Goal: Navigation & Orientation: Find specific page/section

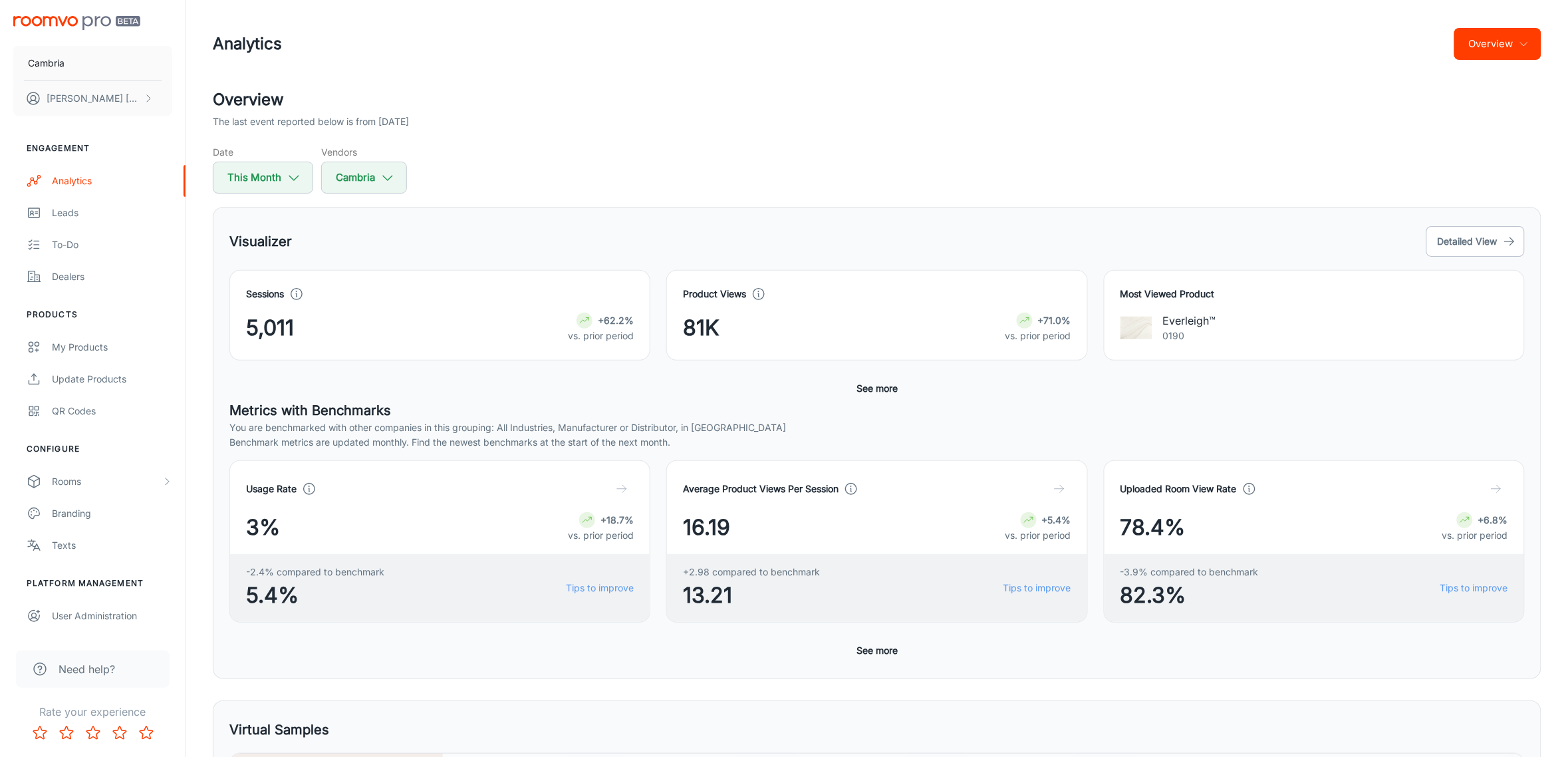
click at [1547, 28] on header "Analytics Overview" at bounding box center [877, 43] width 1361 height 87
click at [1511, 51] on button "Overview" at bounding box center [1498, 43] width 87 height 32
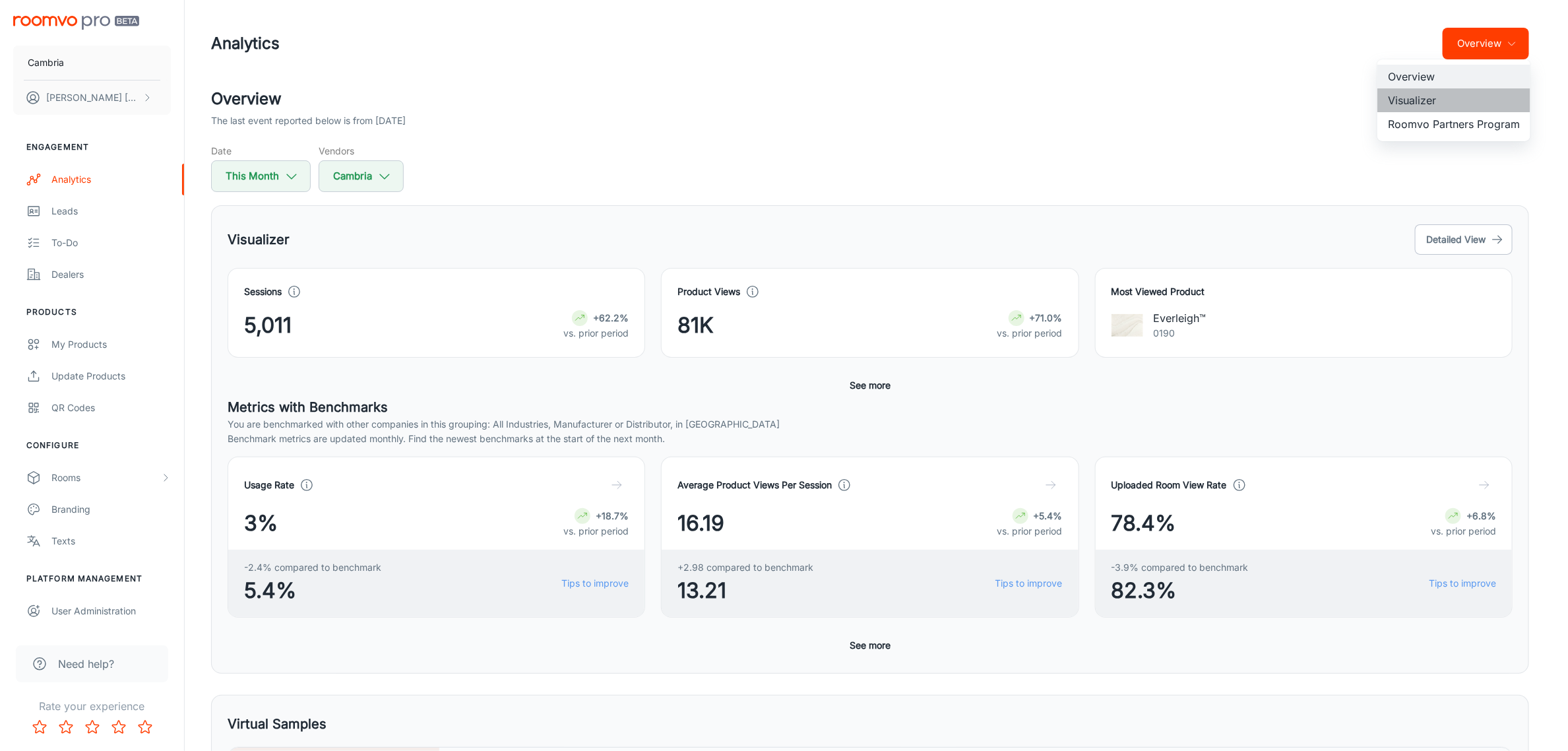
click at [1418, 94] on li "Visualizer" at bounding box center [1454, 100] width 153 height 24
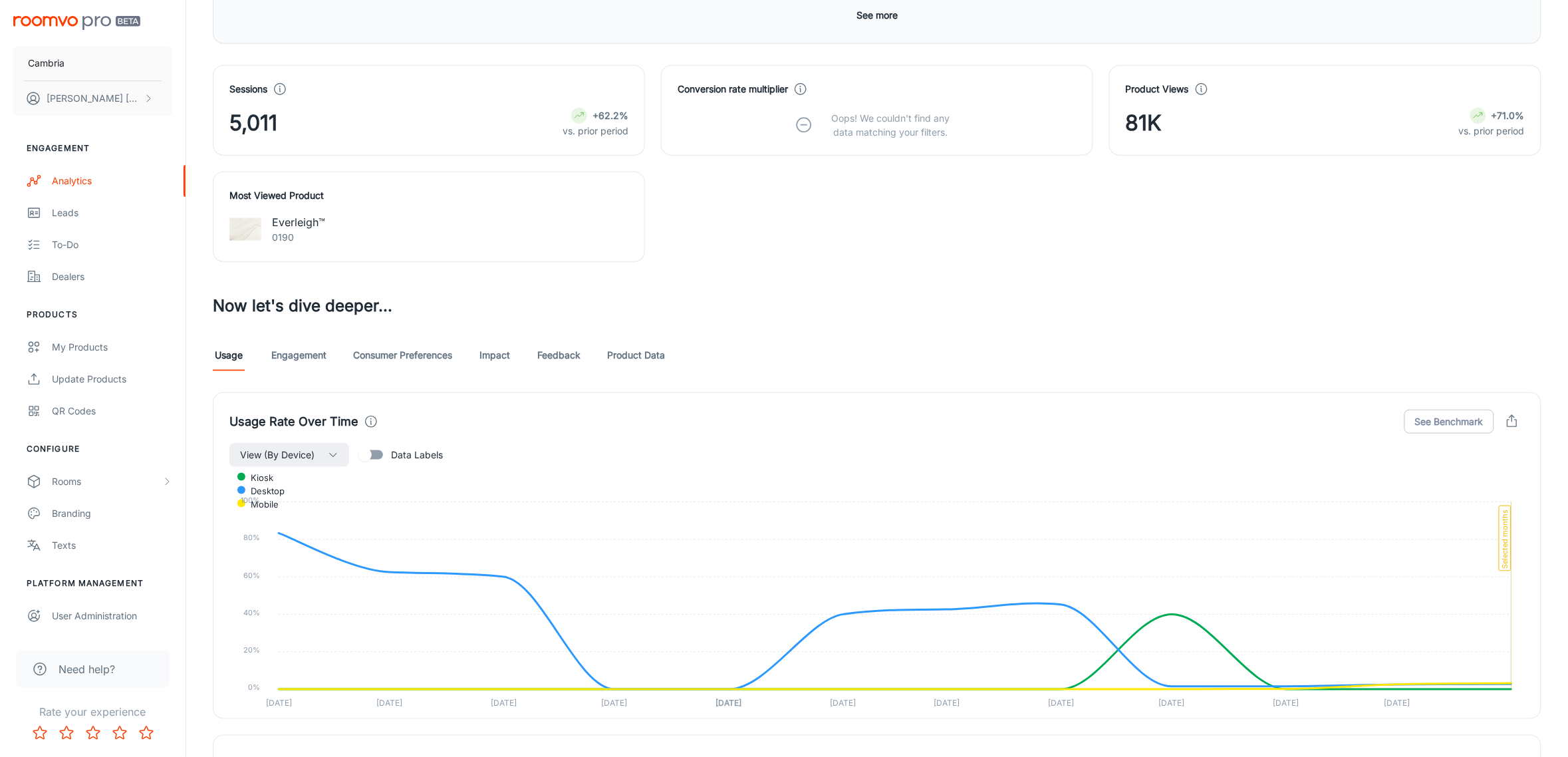
scroll to position [347, 0]
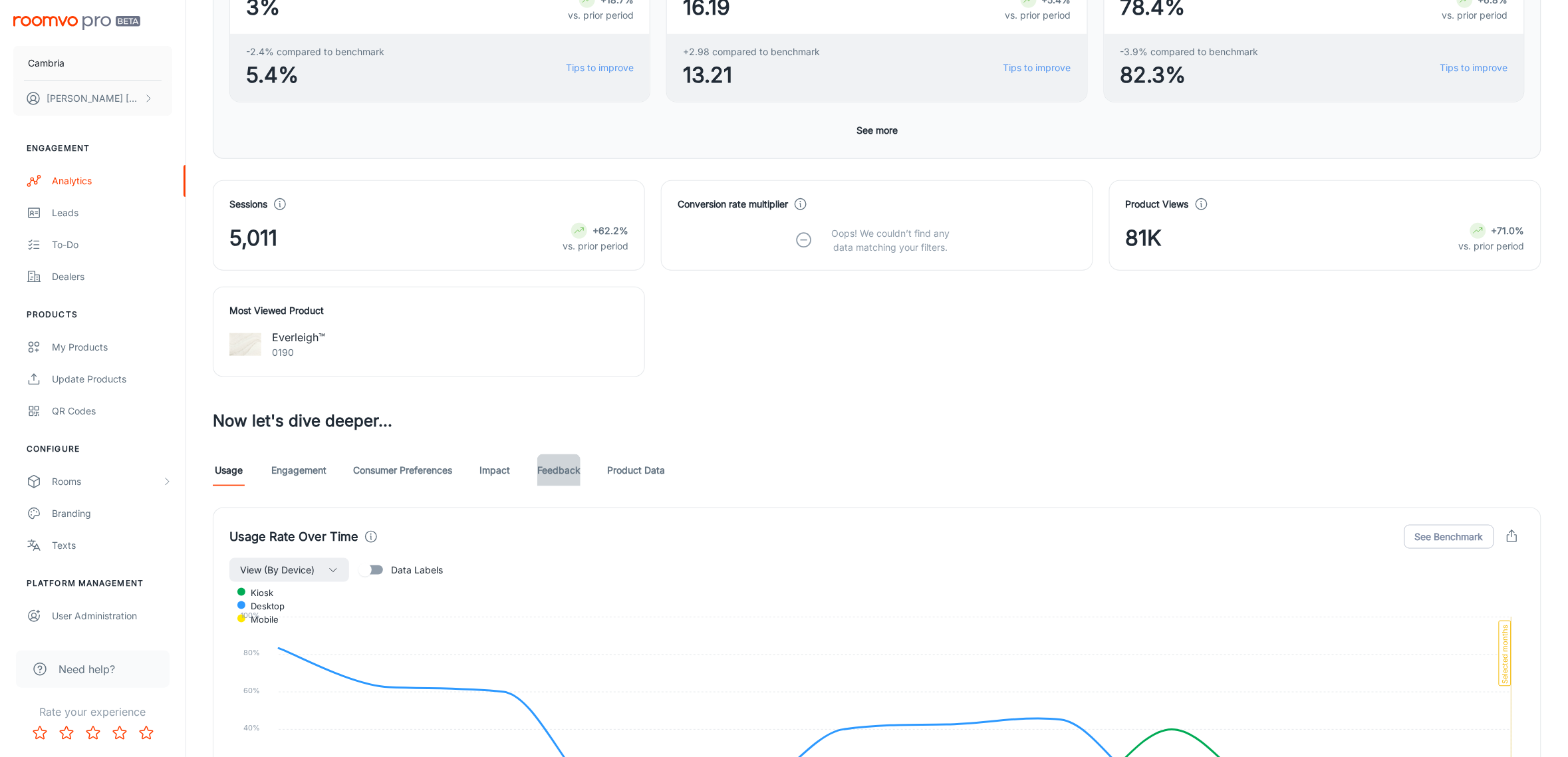
click at [554, 470] on link "Feedback" at bounding box center [559, 470] width 43 height 32
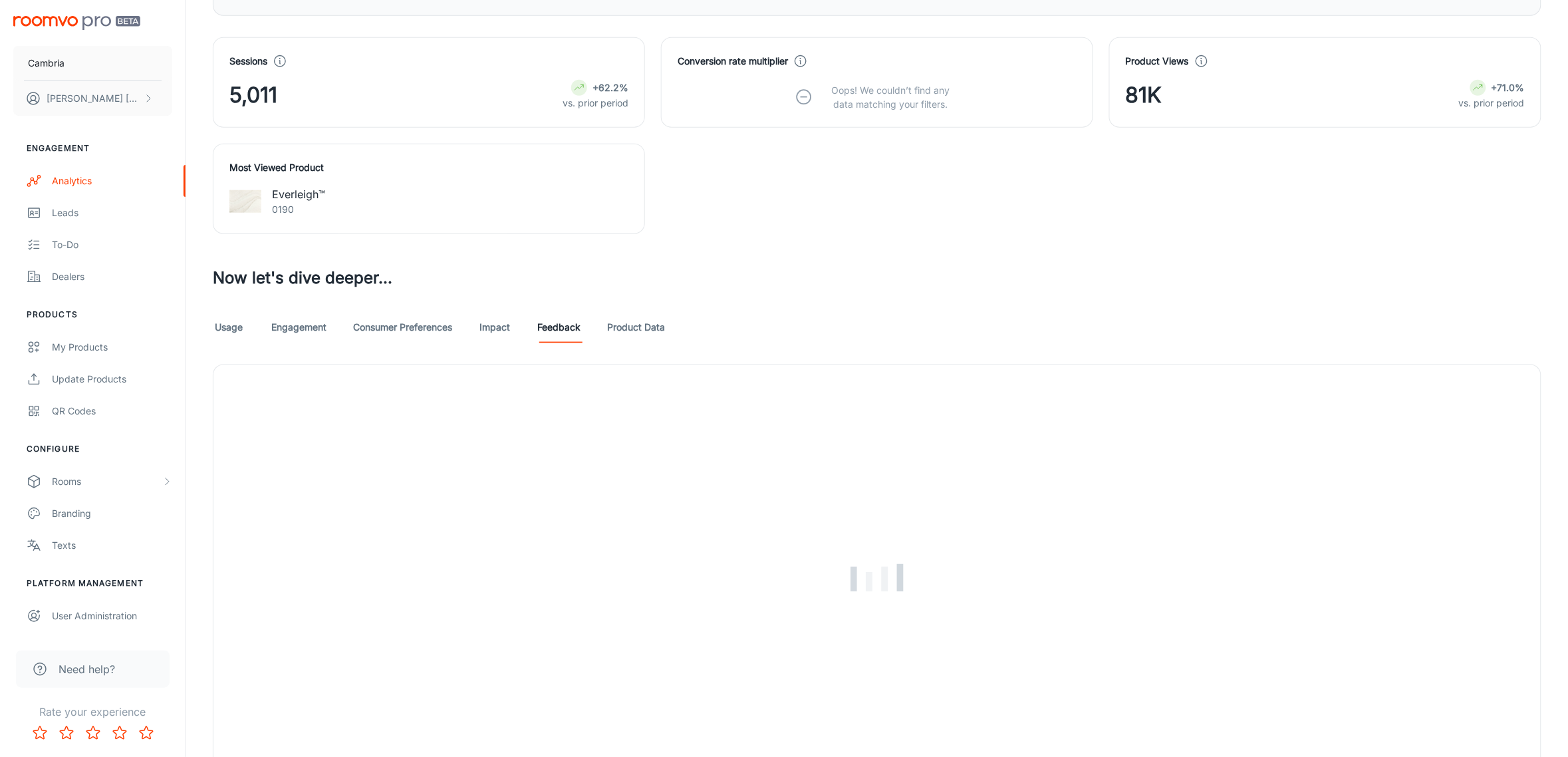
scroll to position [499, 0]
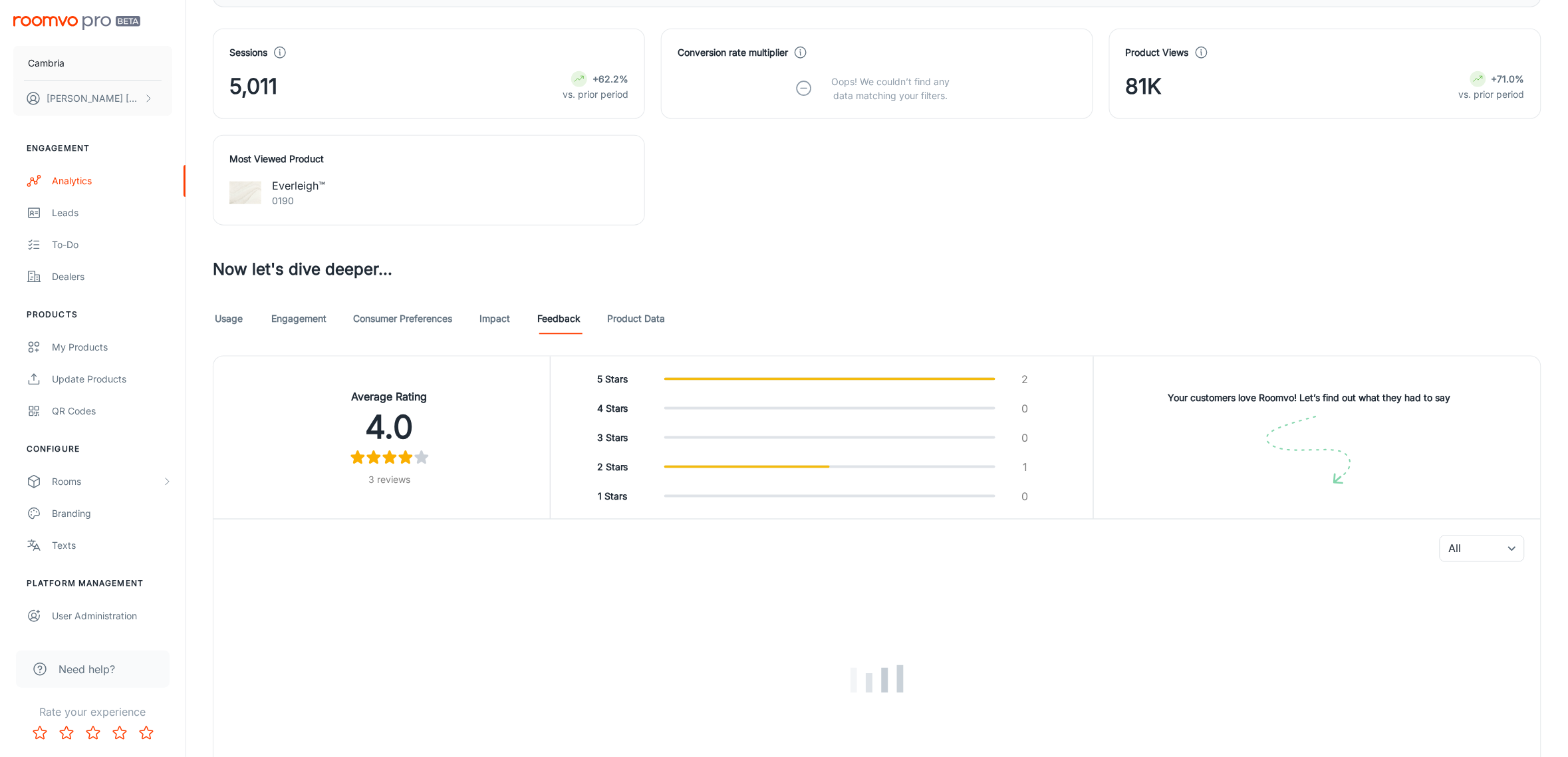
click at [234, 320] on link "Usage" at bounding box center [229, 318] width 32 height 32
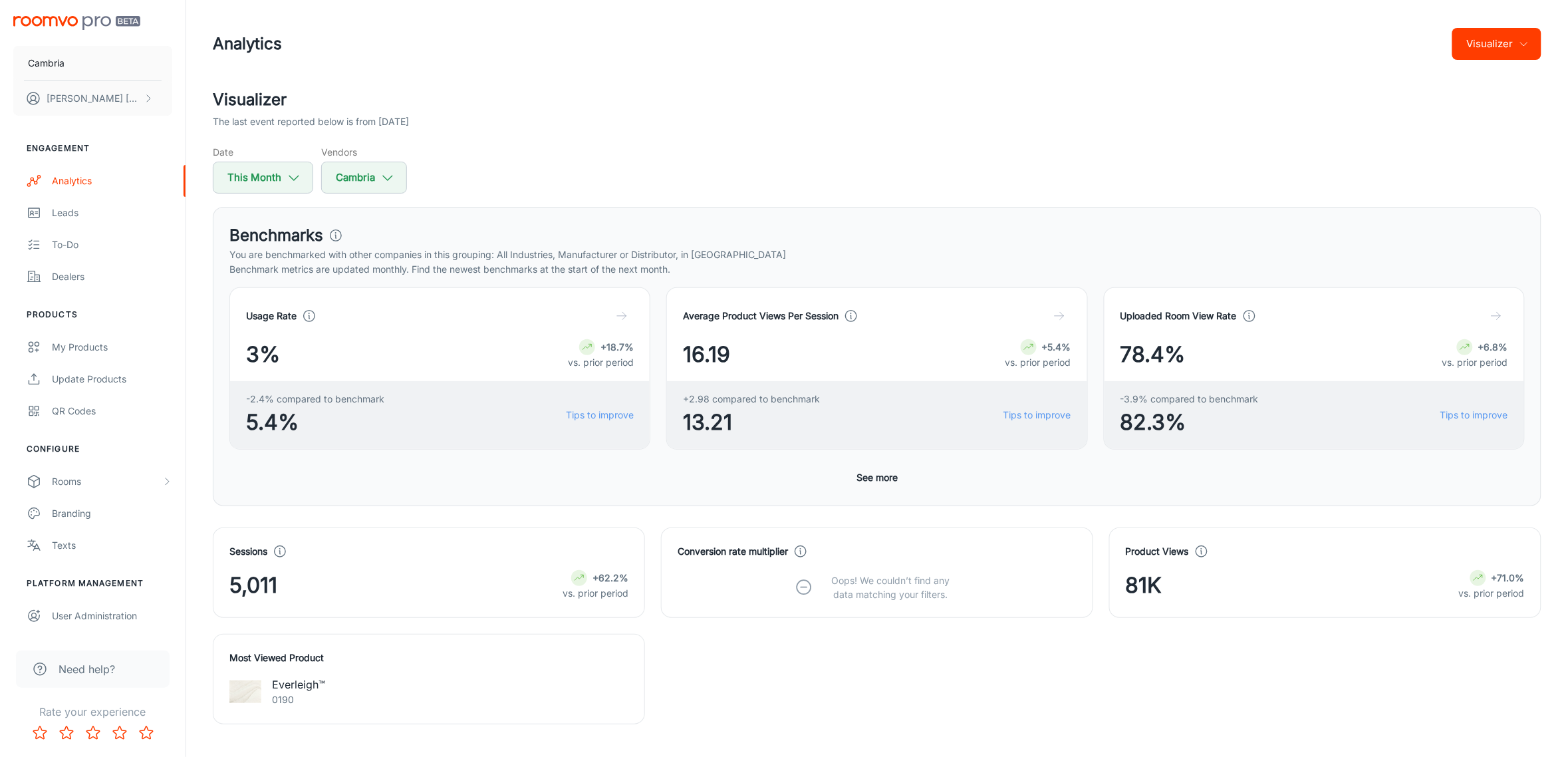
click at [1497, 40] on button "Visualizer" at bounding box center [1497, 43] width 89 height 32
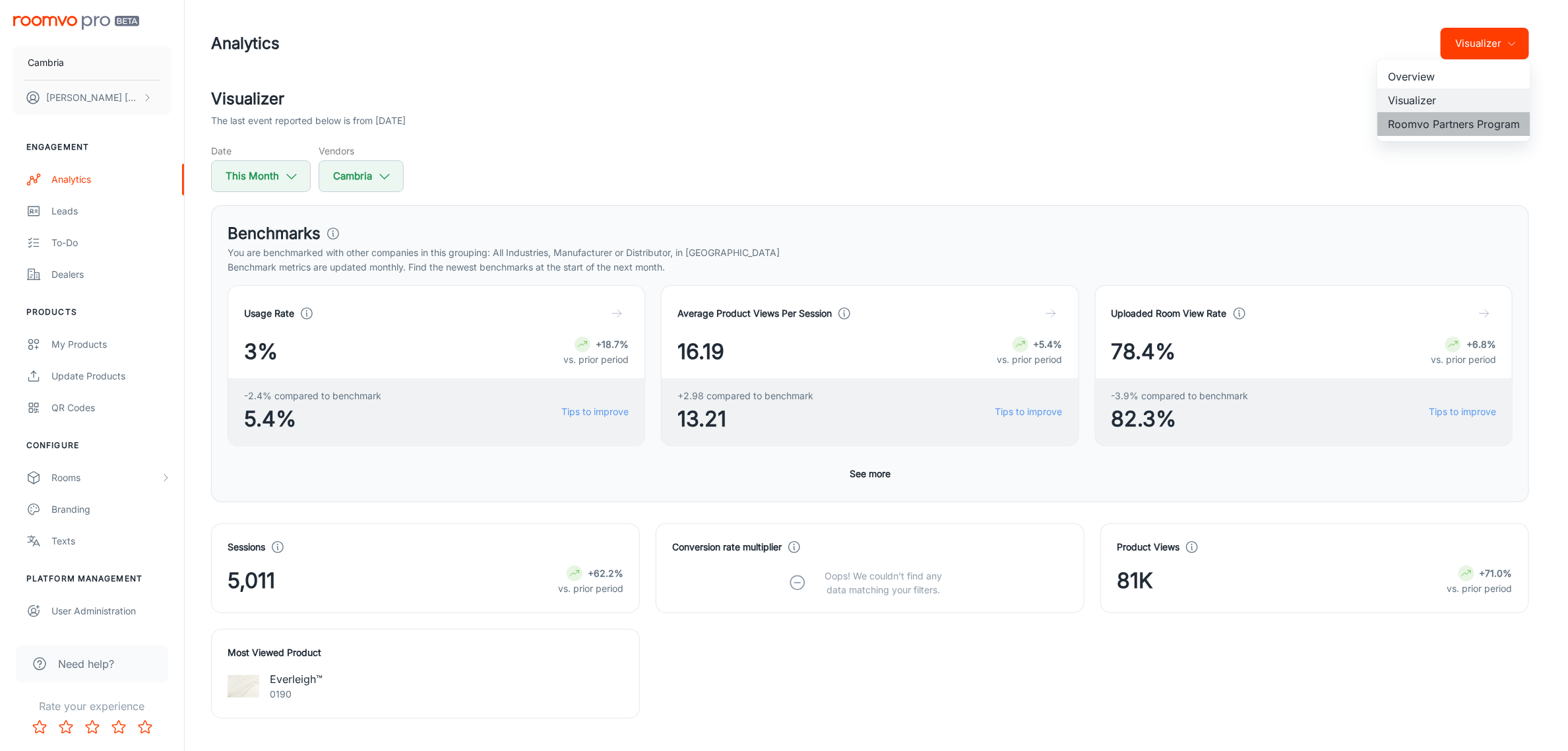
click at [1451, 122] on li "Roomvo Partners Program" at bounding box center [1454, 124] width 153 height 24
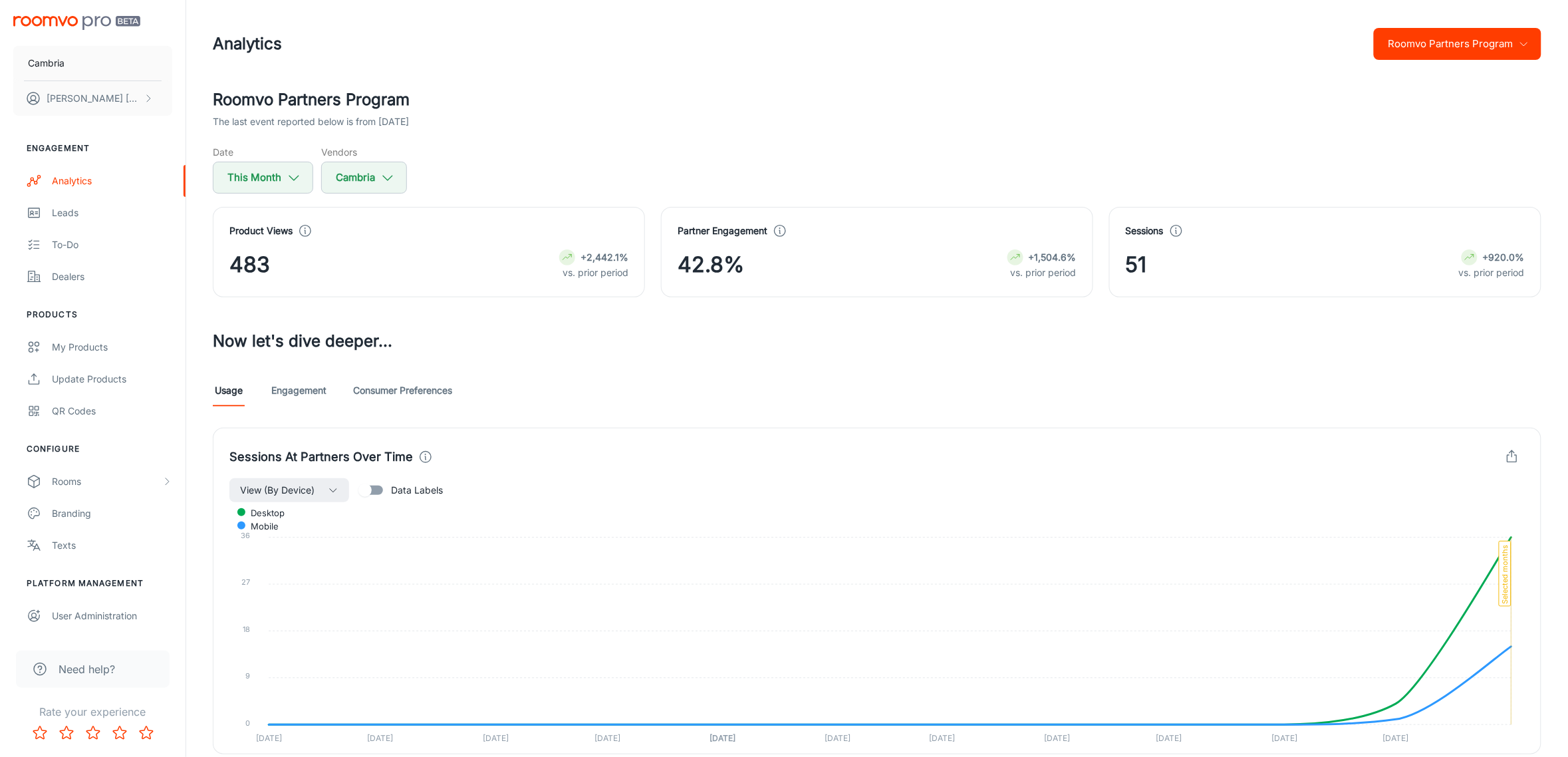
click at [310, 383] on link "Engagement" at bounding box center [298, 390] width 55 height 32
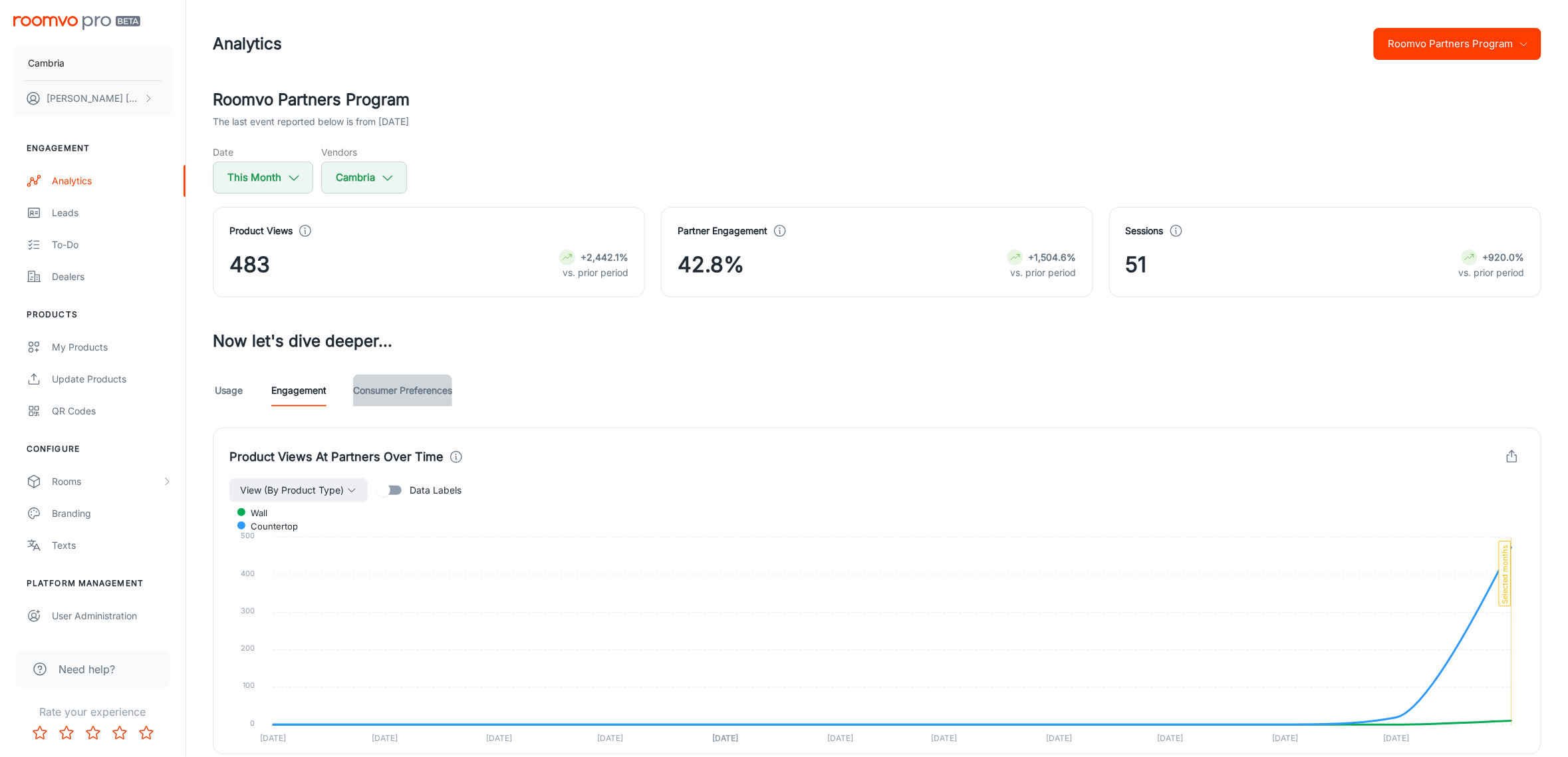
click at [415, 384] on link "Consumer Preferences" at bounding box center [402, 390] width 99 height 32
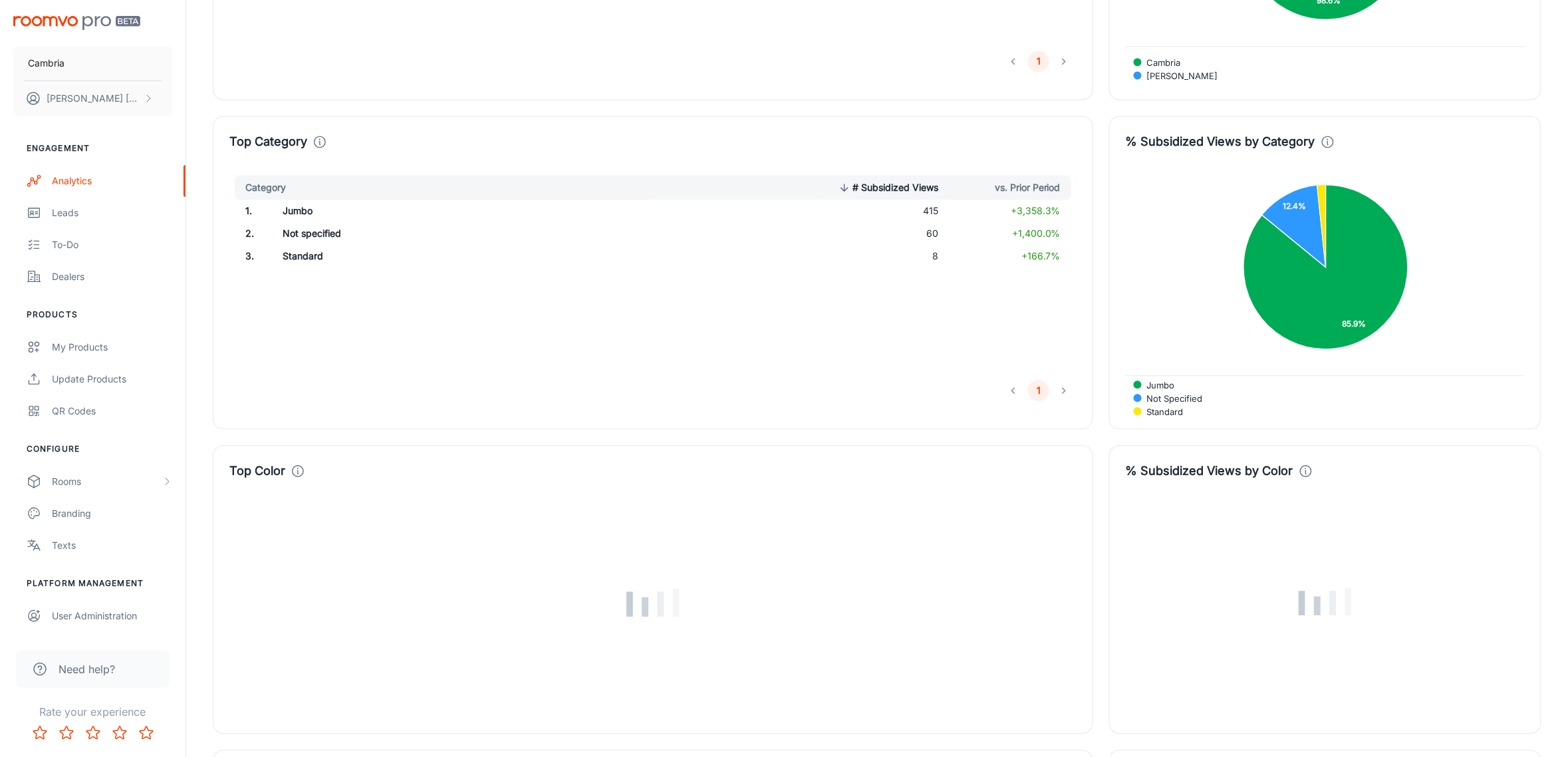
scroll to position [1080, 0]
